Goal: Task Accomplishment & Management: Complete application form

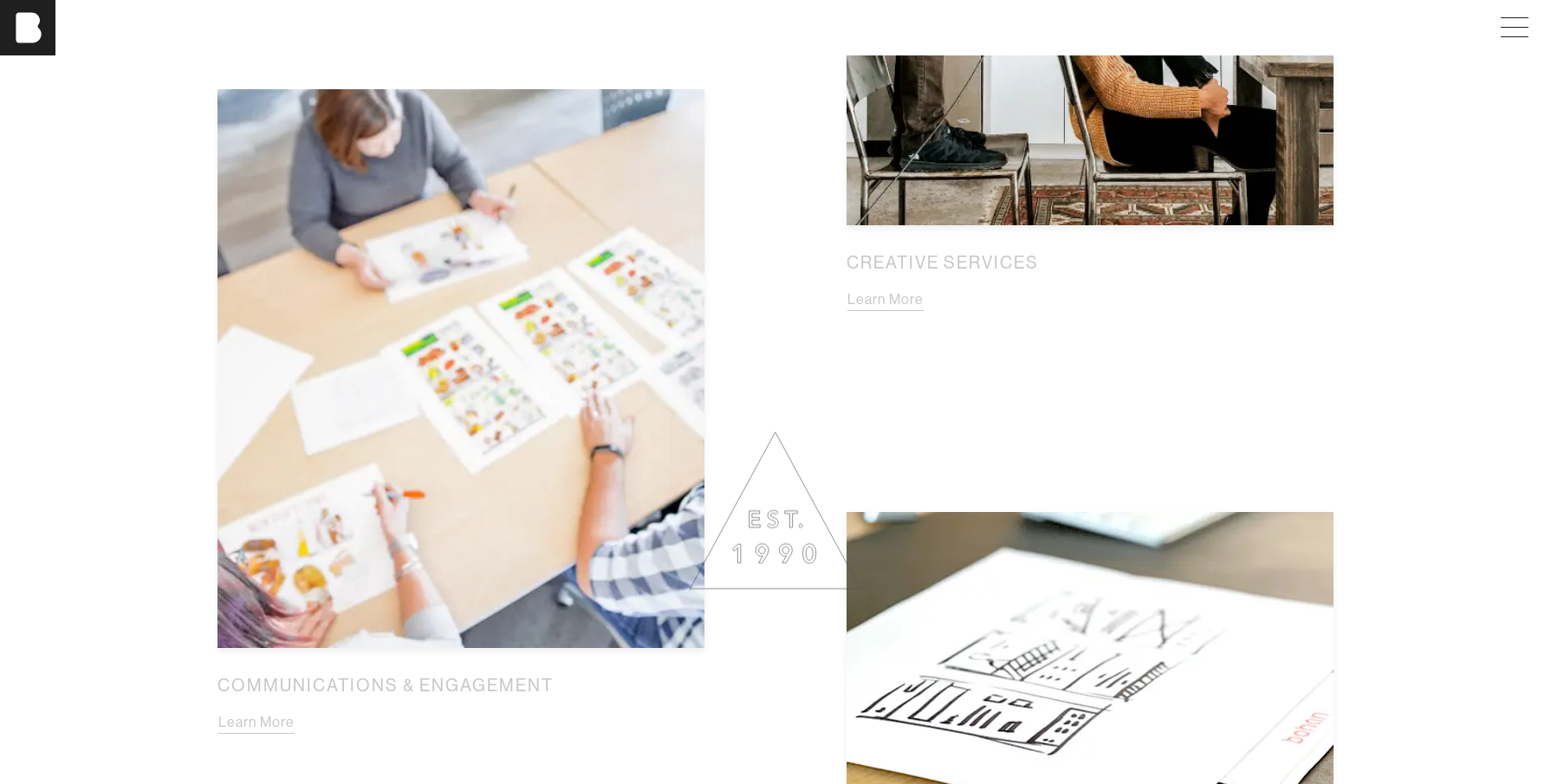
scroll to position [1837, 0]
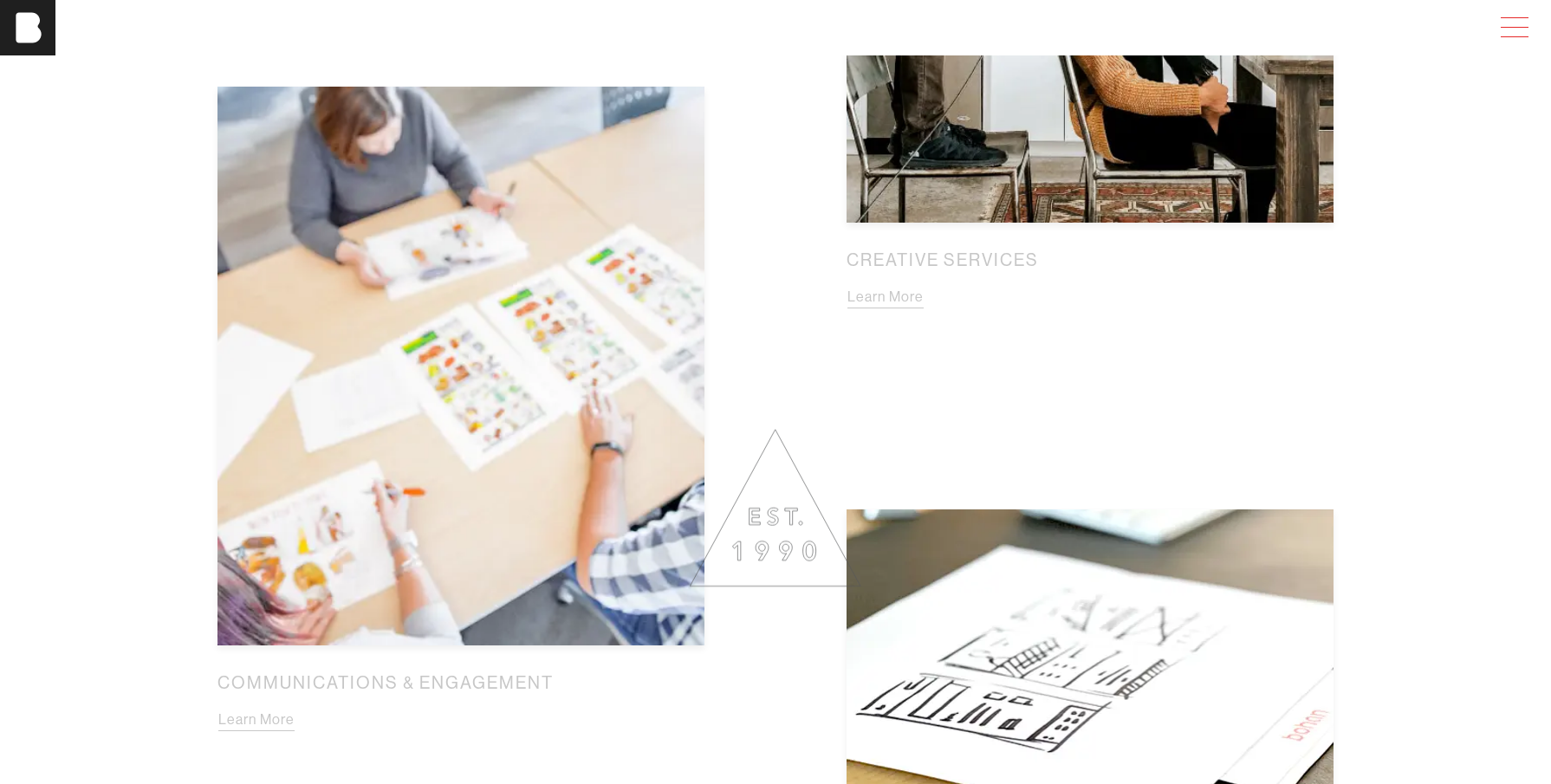
click at [1513, 35] on span at bounding box center [1511, 27] width 40 height 32
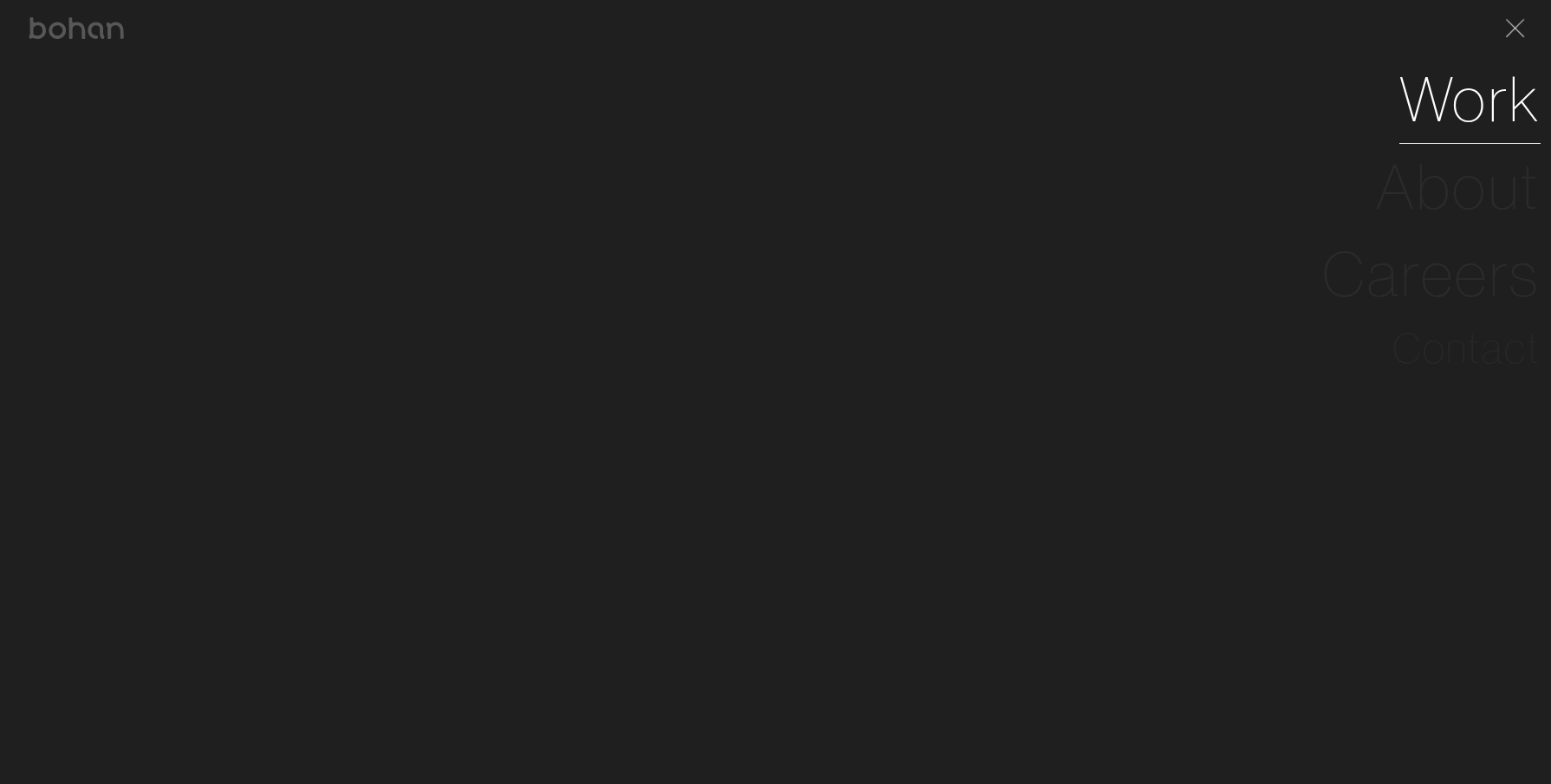
click at [1468, 91] on link "Work" at bounding box center [1470, 98] width 141 height 88
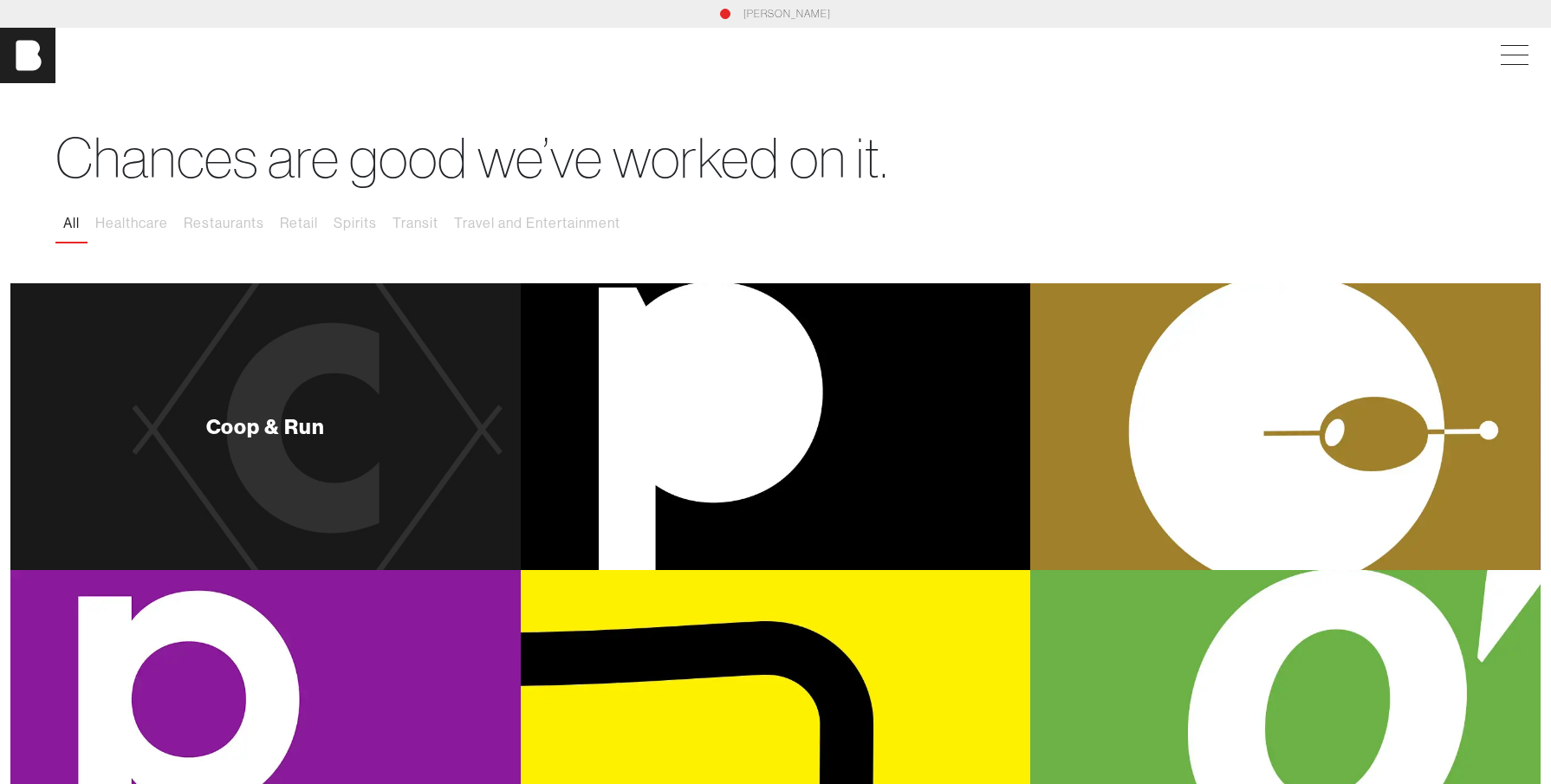
click at [461, 416] on div "Coop & Run" at bounding box center [266, 427] width 510 height 287
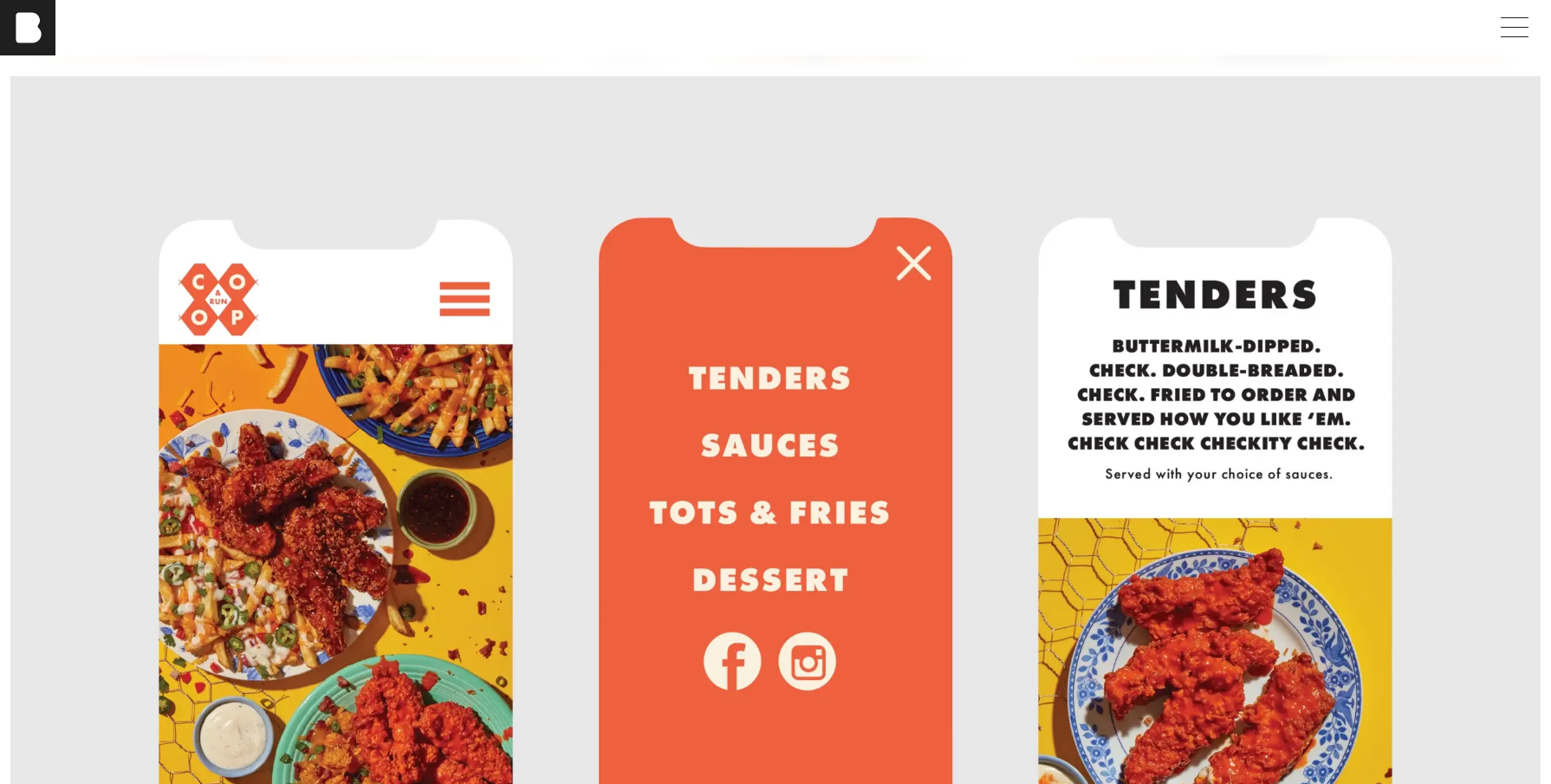
scroll to position [2734, 0]
click at [1500, 24] on span at bounding box center [1511, 27] width 40 height 32
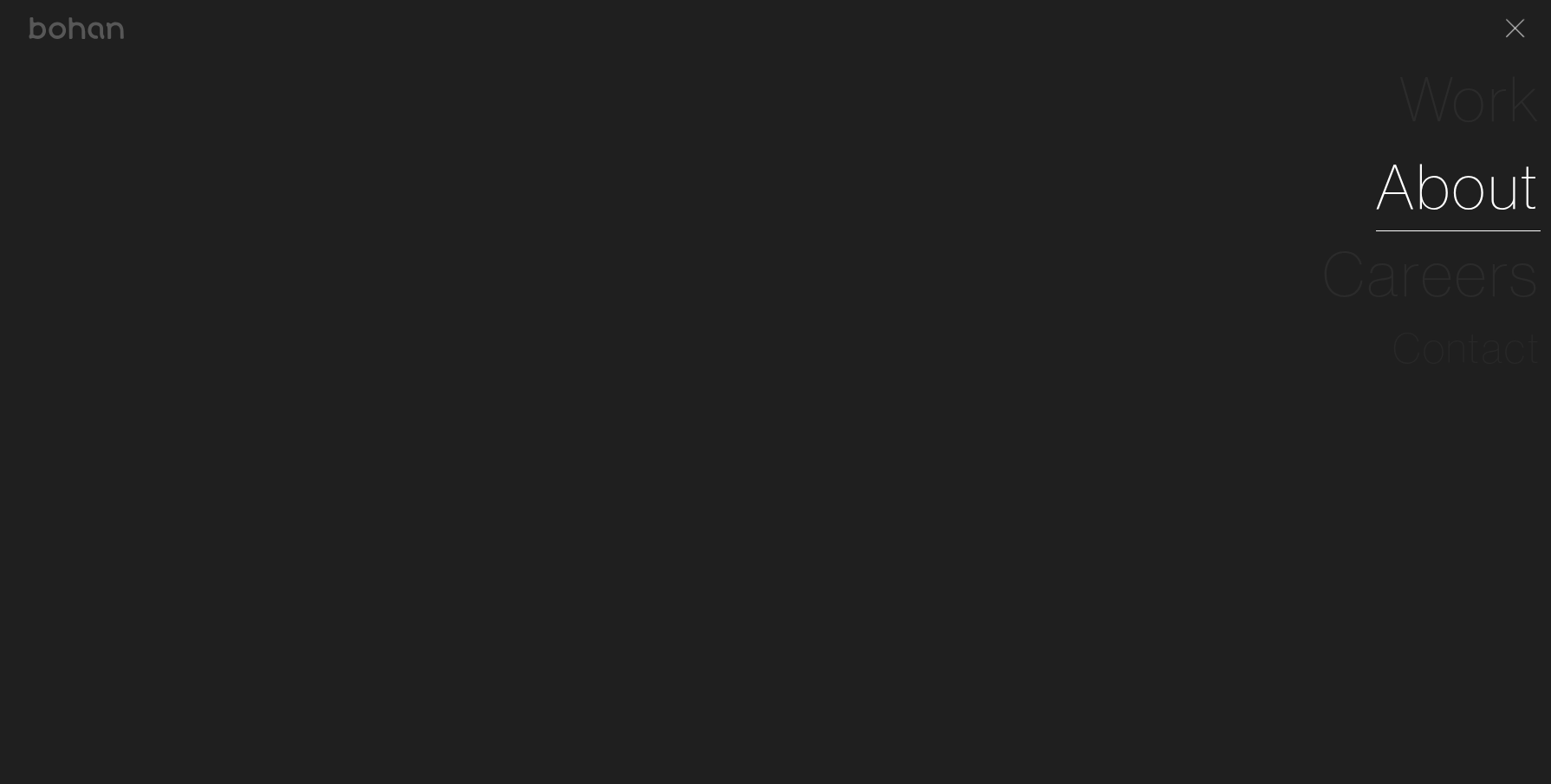
click at [1472, 178] on link "About" at bounding box center [1459, 186] width 164 height 88
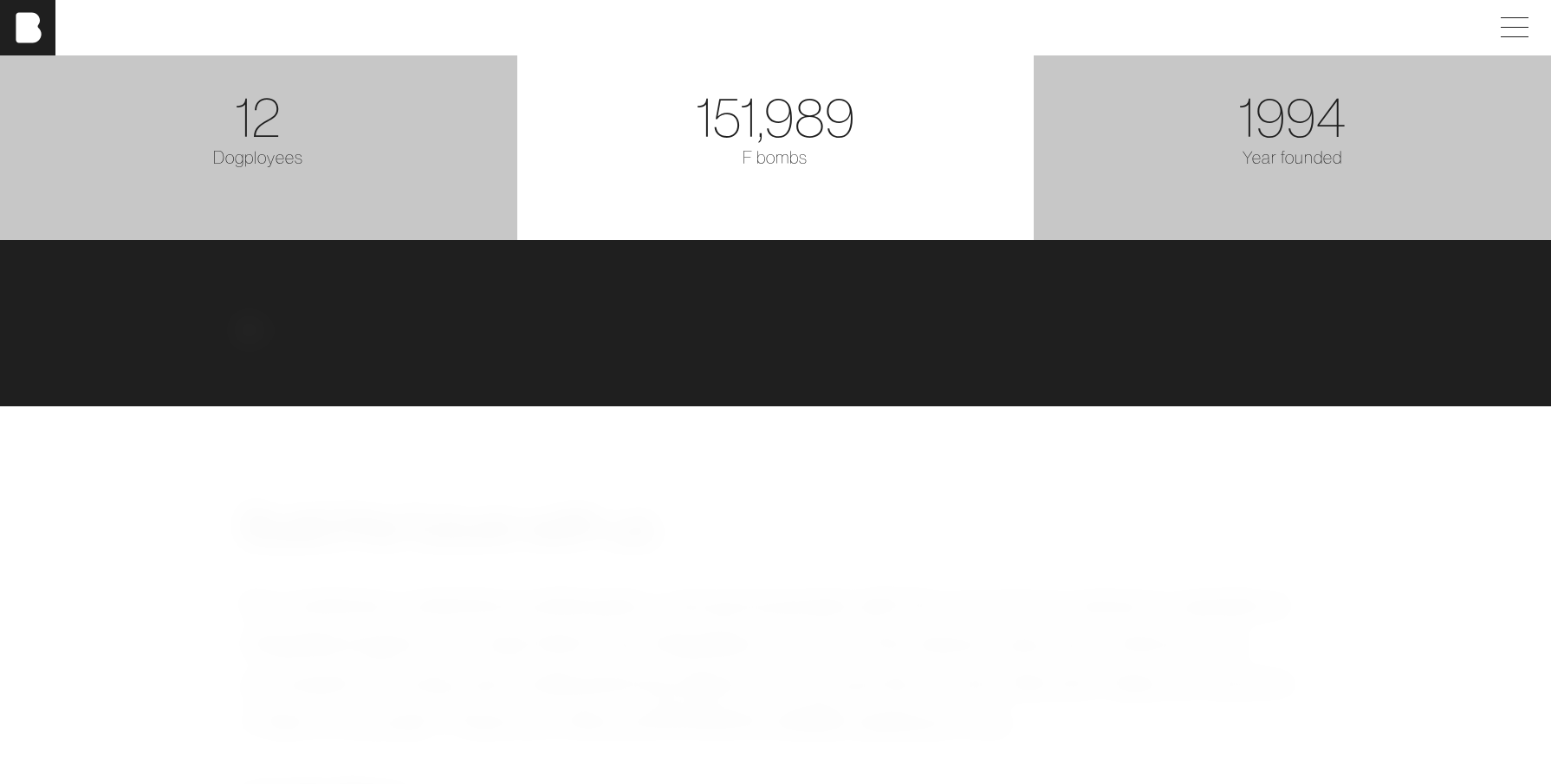
scroll to position [2661, 0]
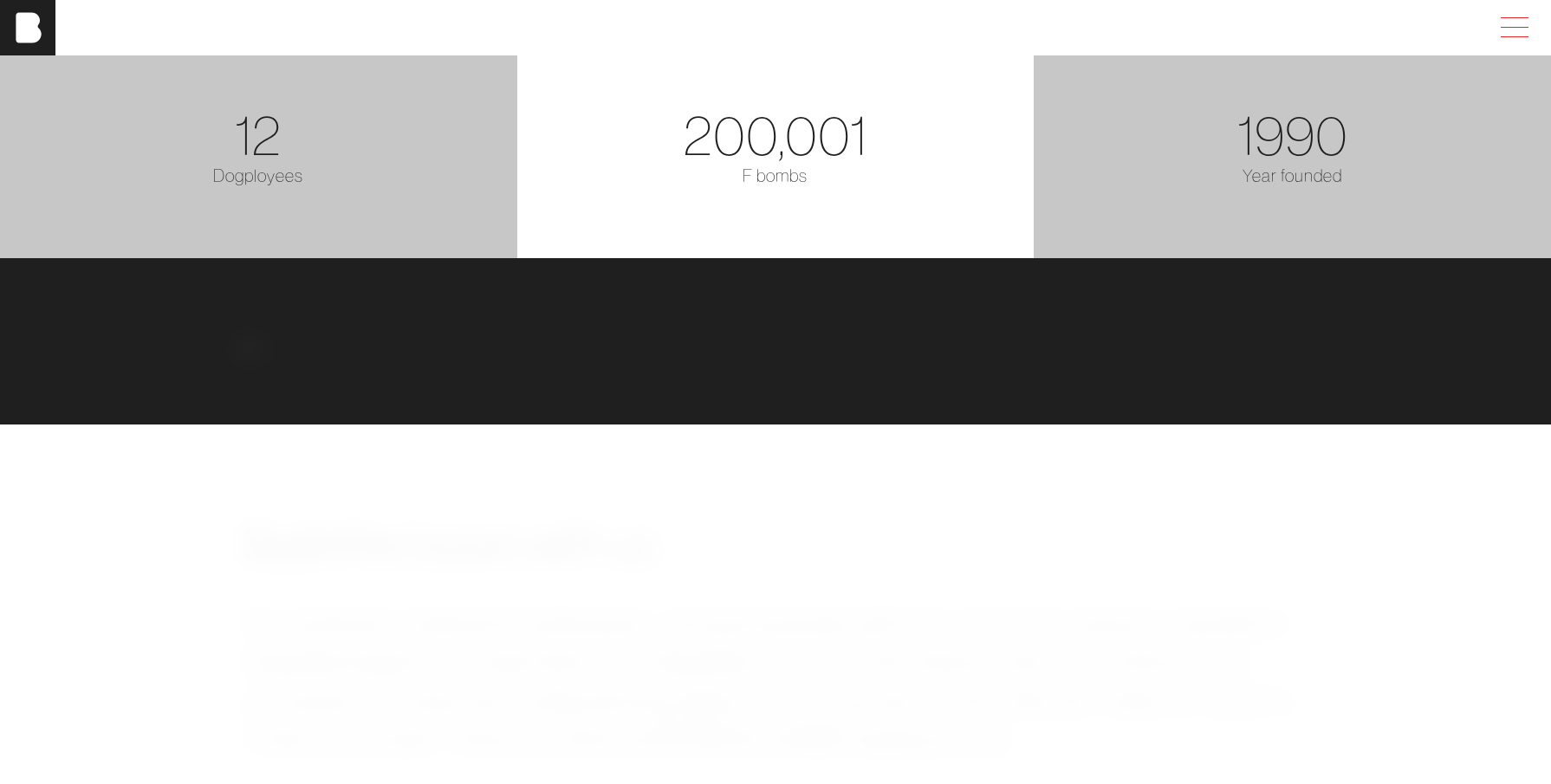
click at [1508, 31] on span at bounding box center [1511, 27] width 40 height 32
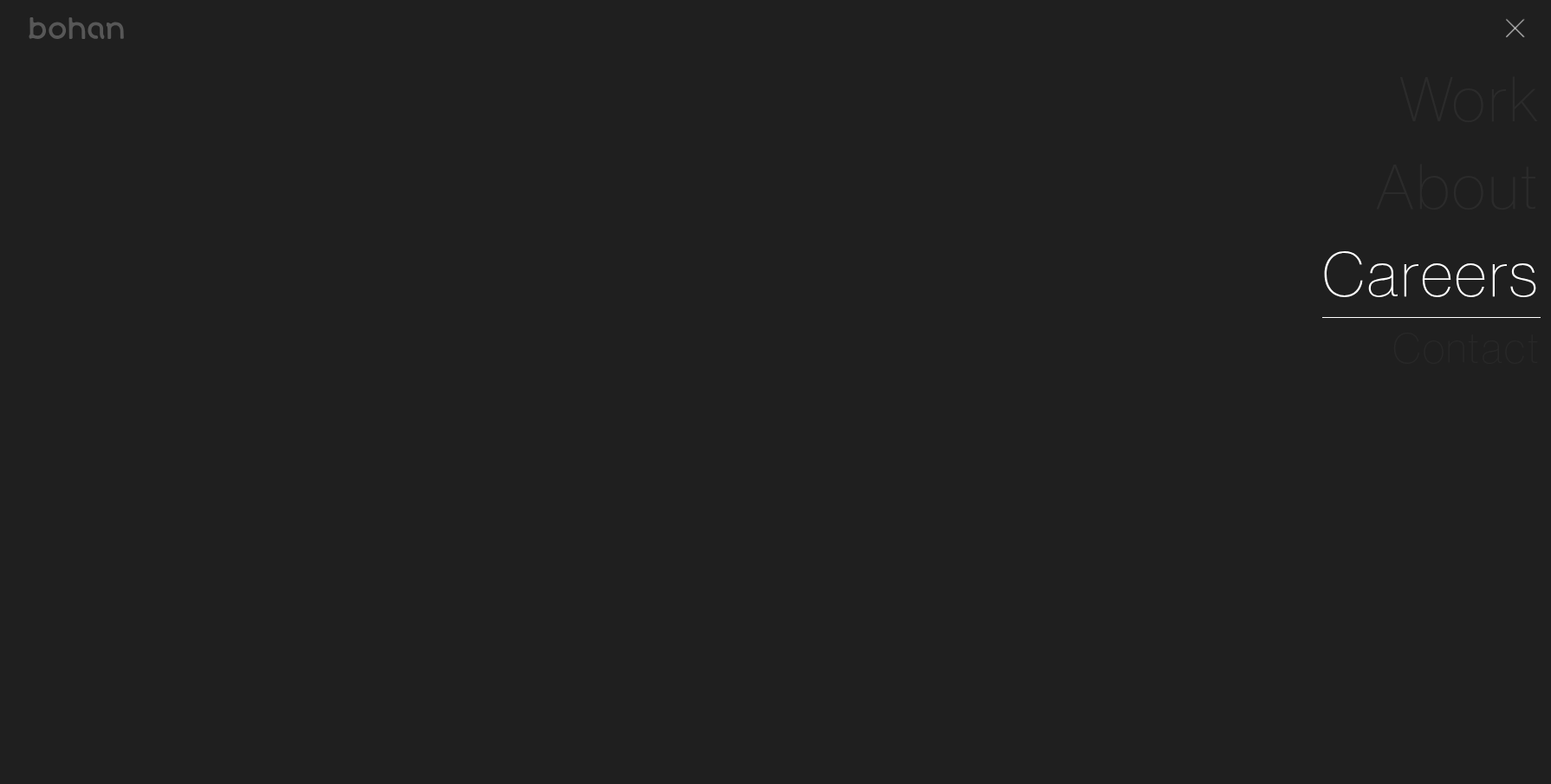
click at [1466, 289] on link "Careers" at bounding box center [1432, 274] width 219 height 88
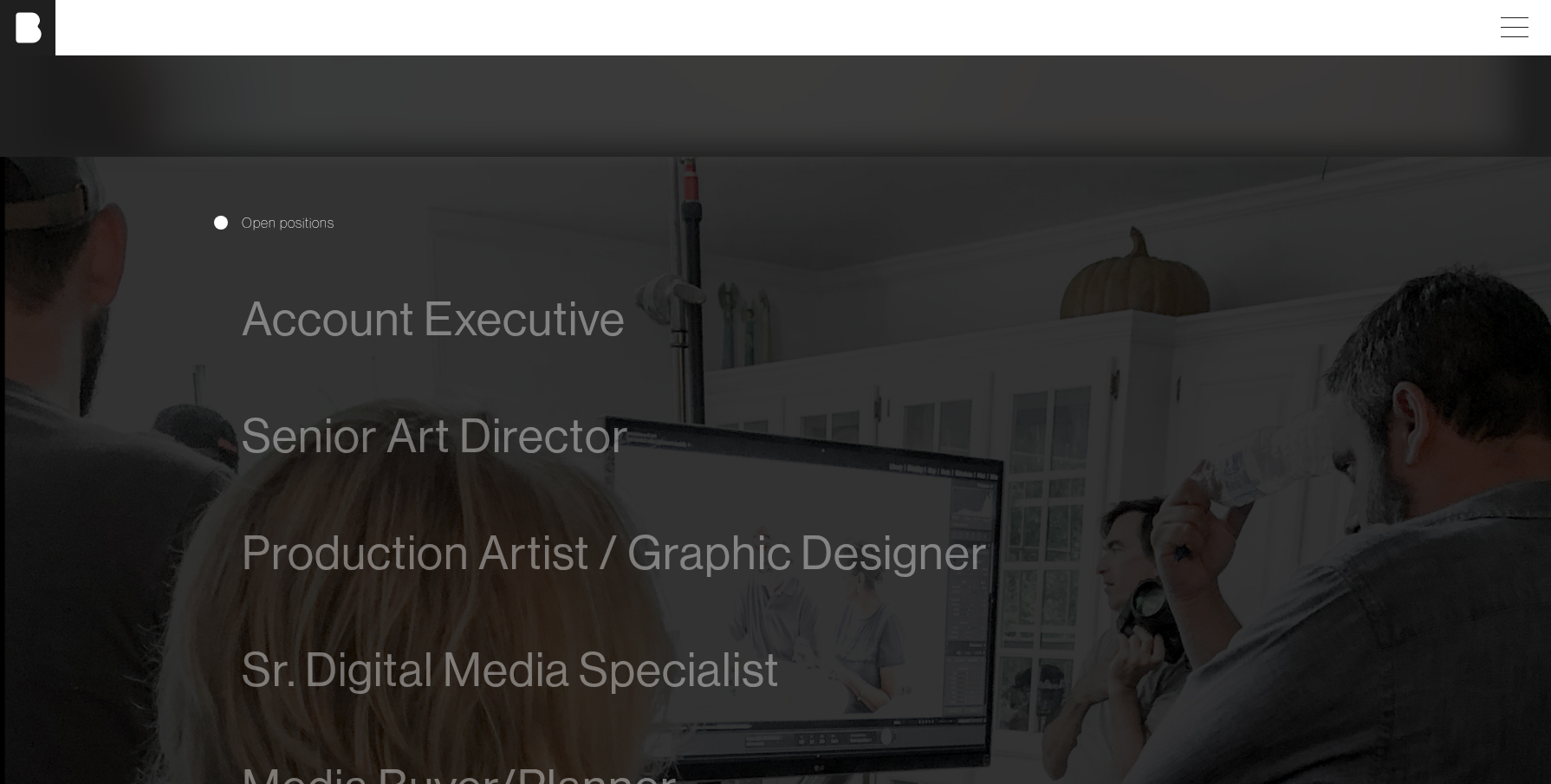
scroll to position [1056, 0]
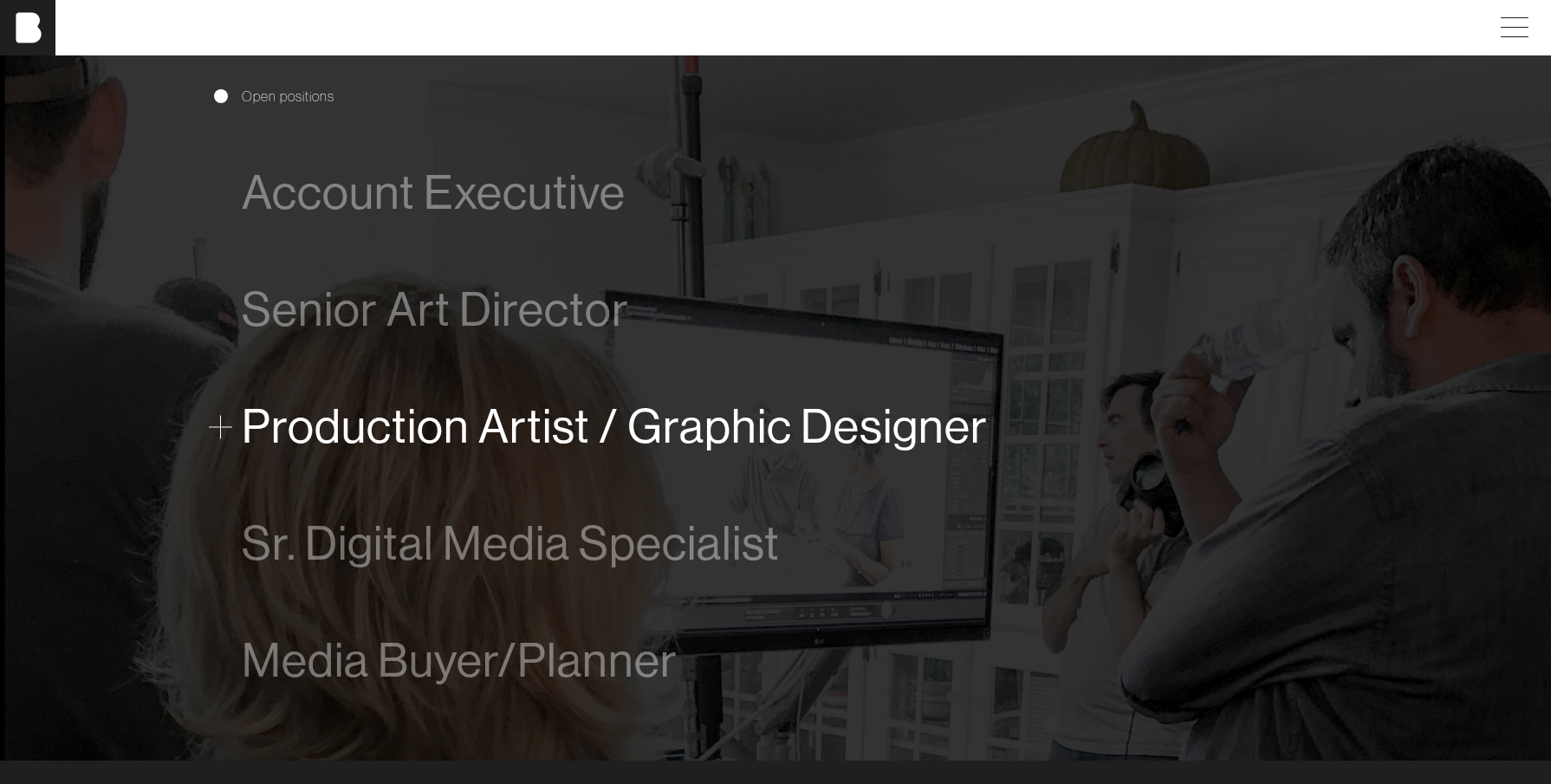
click at [652, 427] on span "Production Artist / Graphic Designer" at bounding box center [615, 426] width 746 height 53
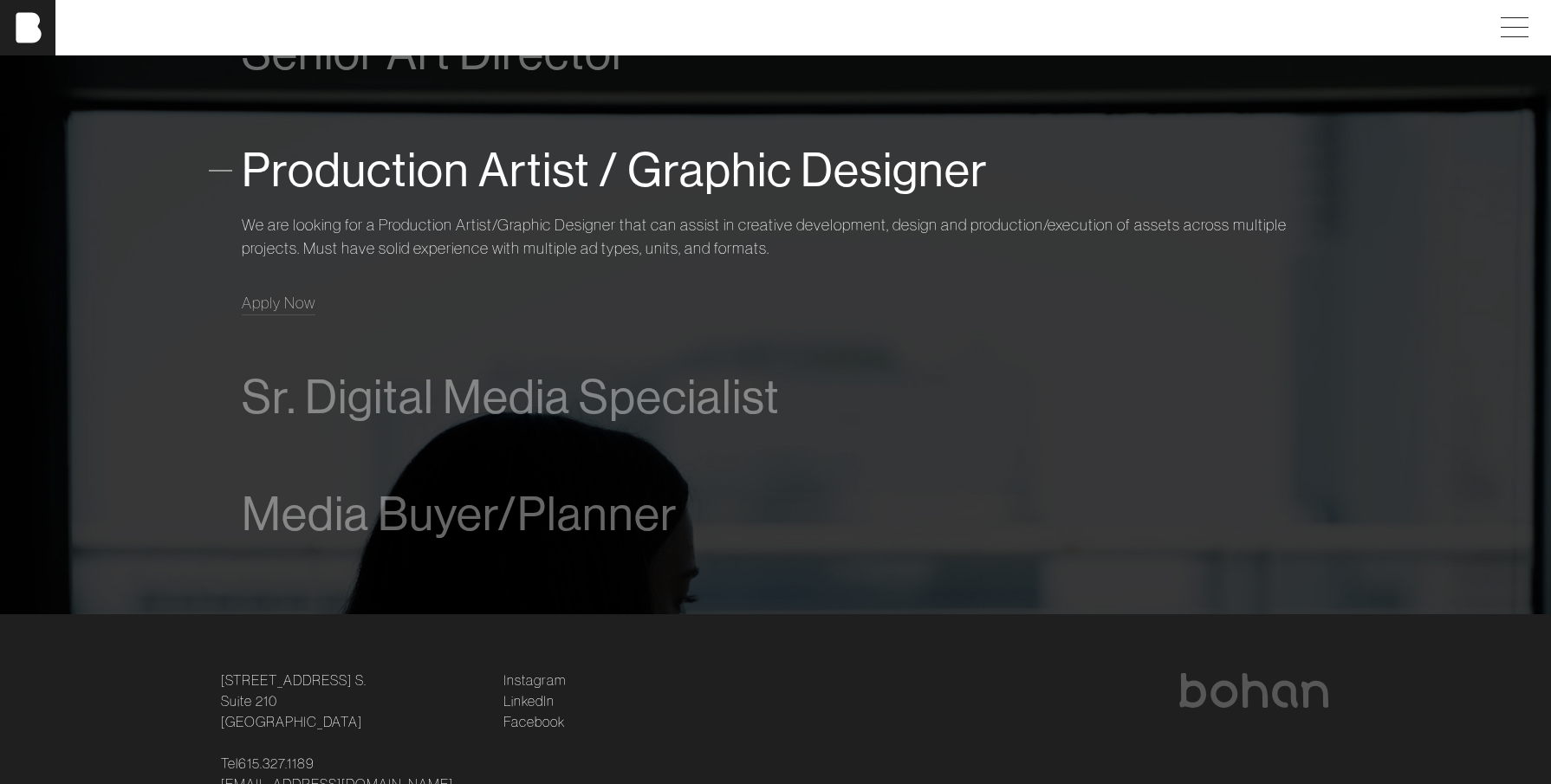
scroll to position [1313, 0]
click at [146, 680] on footer "[STREET_ADDRESS] [STREET_ADDRESS] Tel [PHONE_NUMBER] [EMAIL_ADDRESS][DOMAIN_NAM…" at bounding box center [775, 753] width 1551 height 282
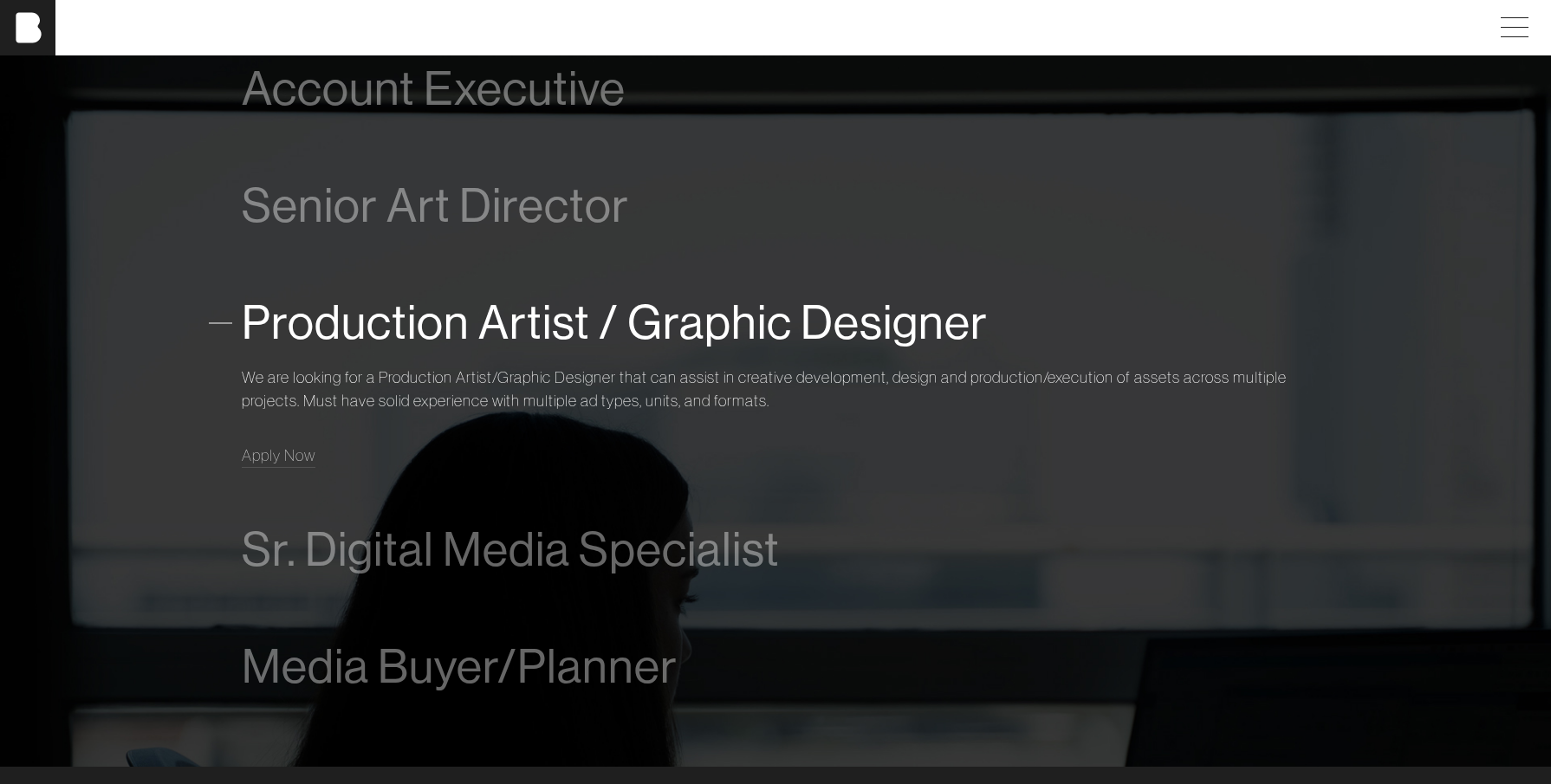
scroll to position [1159, 0]
click at [279, 463] on span "Apply Now" at bounding box center [279, 456] width 74 height 20
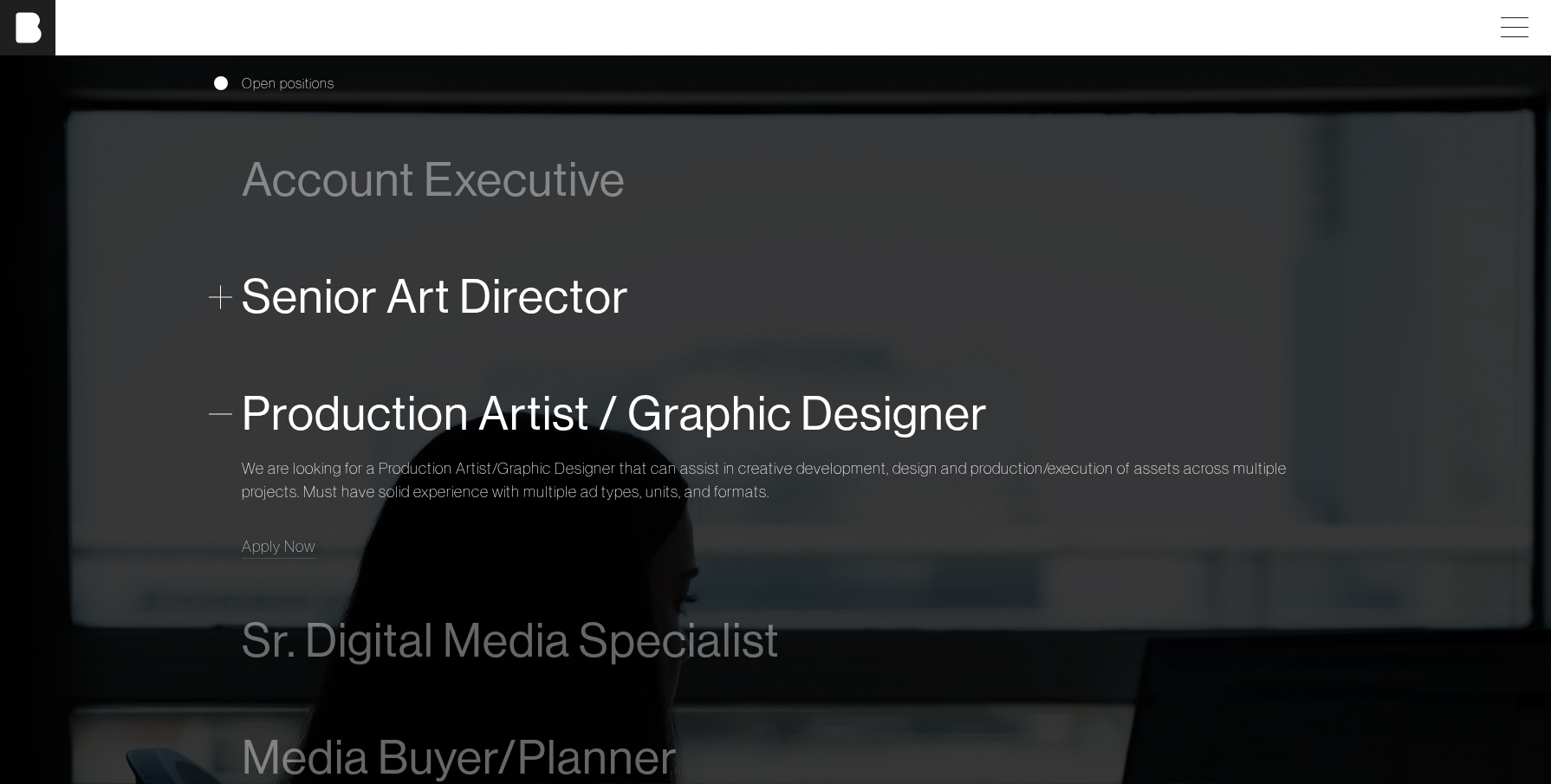
click at [389, 315] on span "Senior Art Director" at bounding box center [435, 296] width 388 height 53
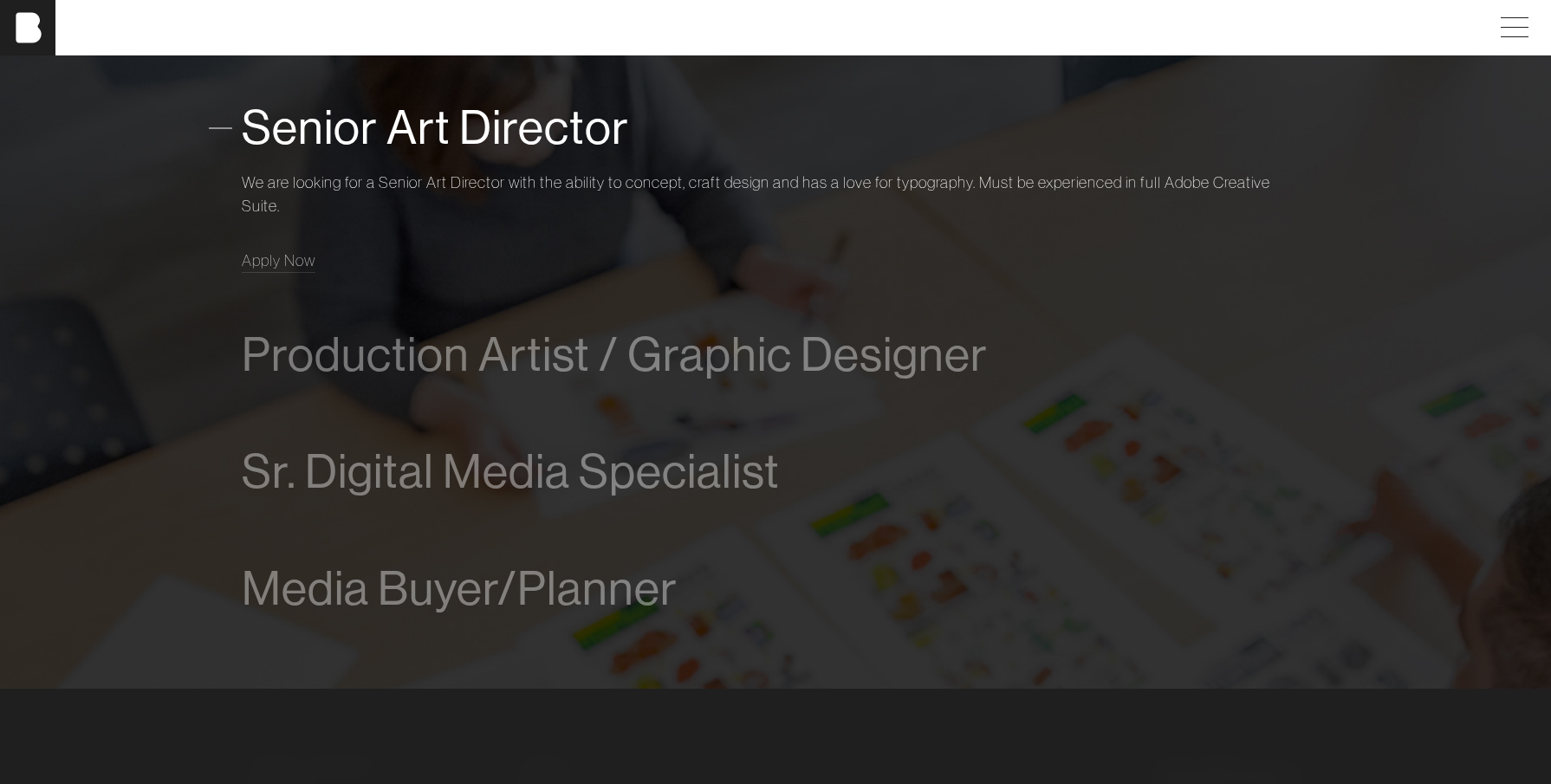
scroll to position [1254, 0]
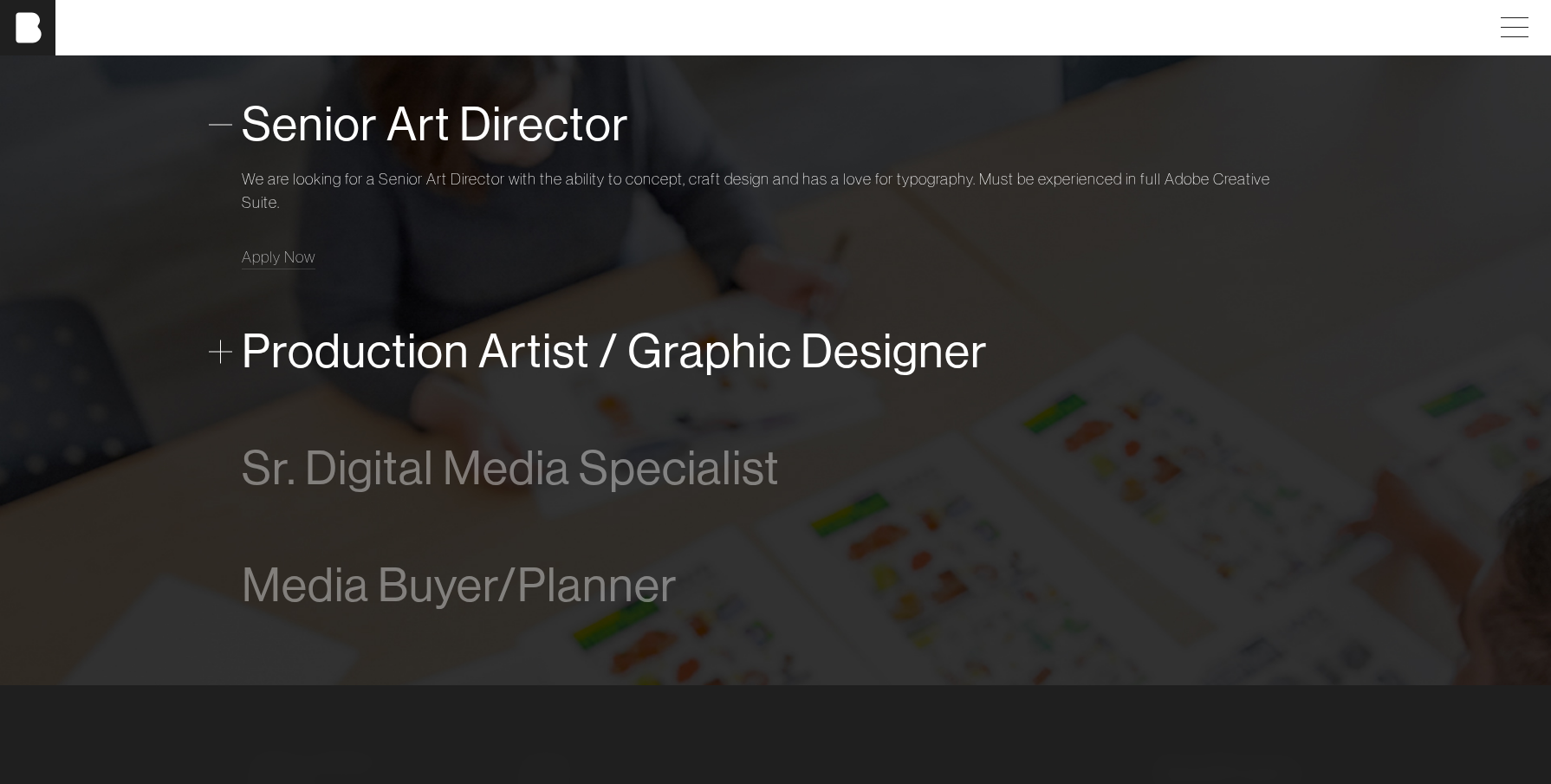
click at [809, 376] on span "Production Artist / Graphic Designer" at bounding box center [615, 351] width 746 height 53
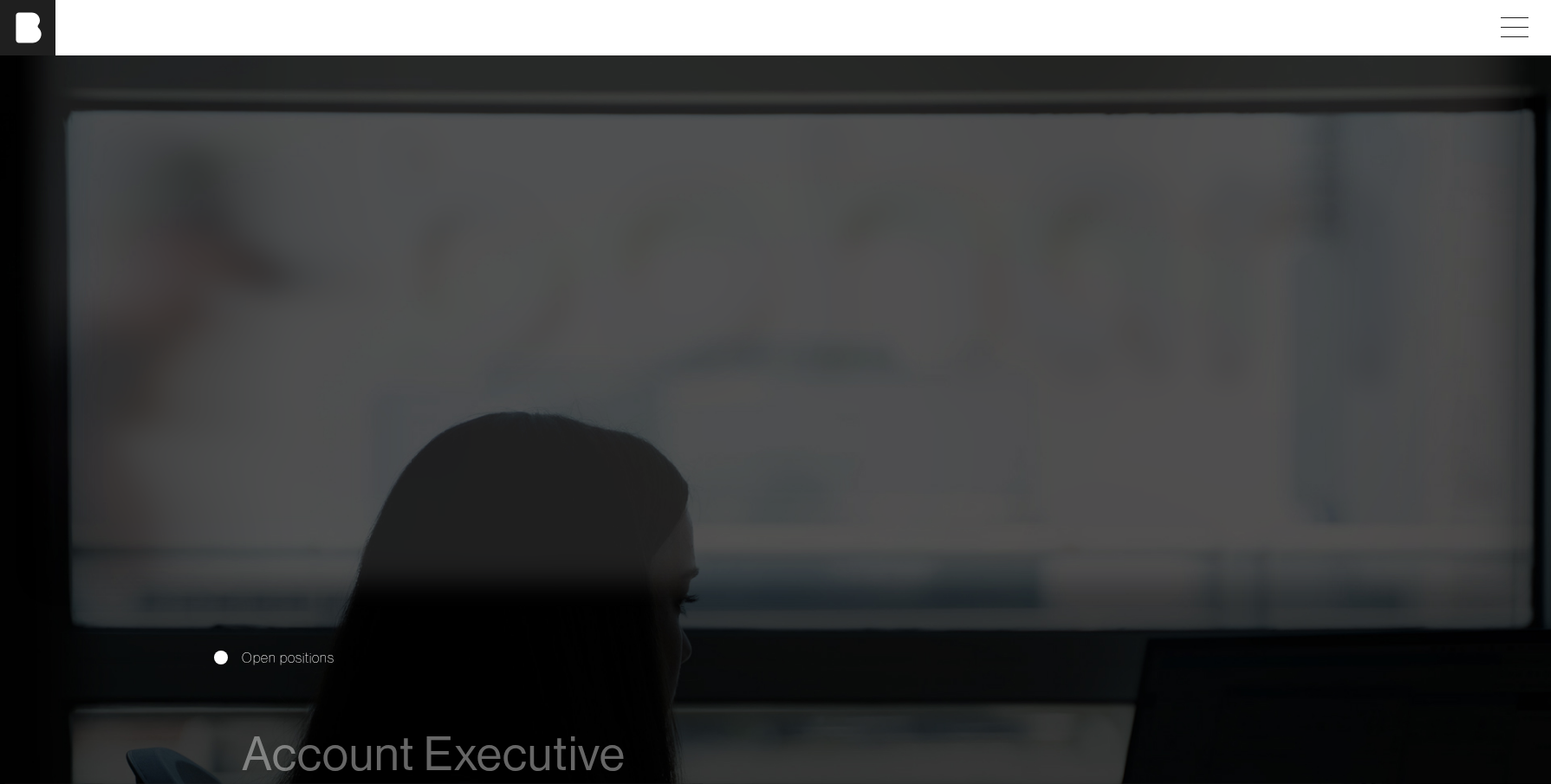
scroll to position [0, 0]
